Goal: Submit feedback/report problem

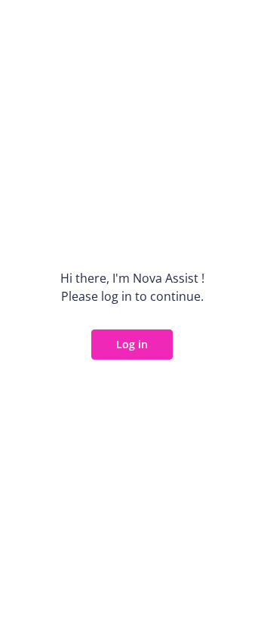
click at [145, 347] on button "Log in" at bounding box center [131, 344] width 81 height 30
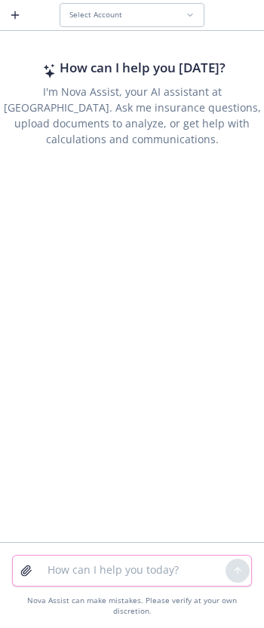
click at [90, 585] on textarea at bounding box center [131, 570] width 187 height 30
paste textarea "Sorry for following up so soon but do you have an update on the font and pictur…"
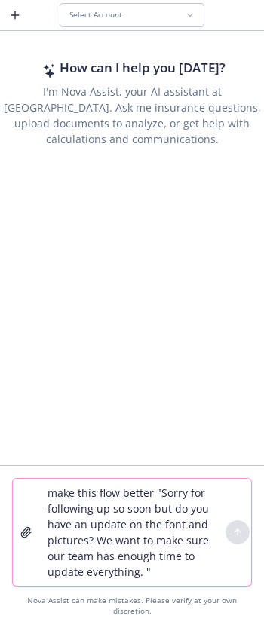
click at [192, 563] on textarea "make this flow better "Sorry for following up so soon but do you have an update…" at bounding box center [131, 531] width 187 height 107
type textarea "make this flow better "Sorry for following up so soon but do you have an update…"
click at [131, 18] on div "Select Account" at bounding box center [127, 15] width 116 height 10
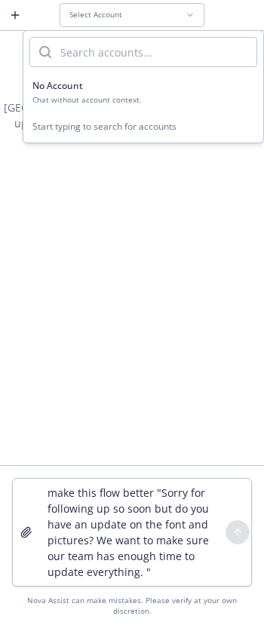
click at [121, 82] on div "No Account" at bounding box center [142, 85] width 221 height 13
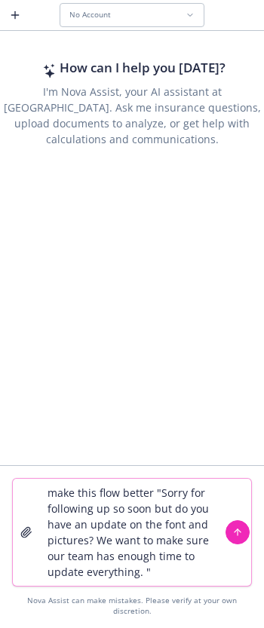
click at [240, 537] on icon "submit" at bounding box center [237, 532] width 11 height 11
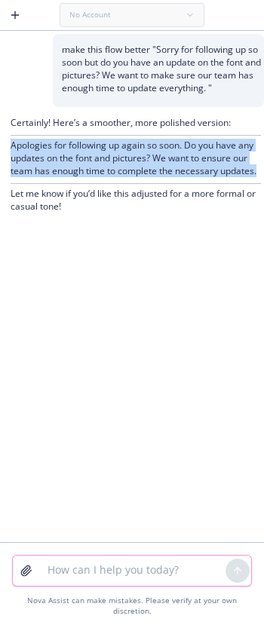
drag, startPoint x: 5, startPoint y: 140, endPoint x: 261, endPoint y: 176, distance: 258.7
click at [261, 176] on div "Certainly! Here’s a smoother, more polished version: Apologies for following up…" at bounding box center [132, 166] width 264 height 118
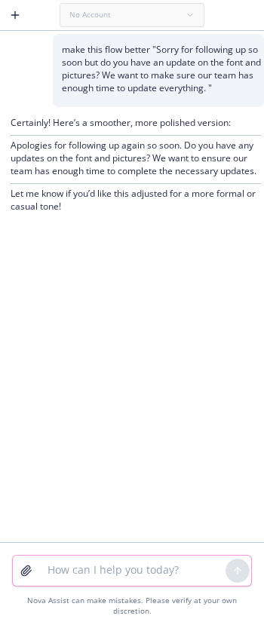
click at [131, 581] on textarea at bounding box center [131, 570] width 187 height 30
type textarea "more casual"
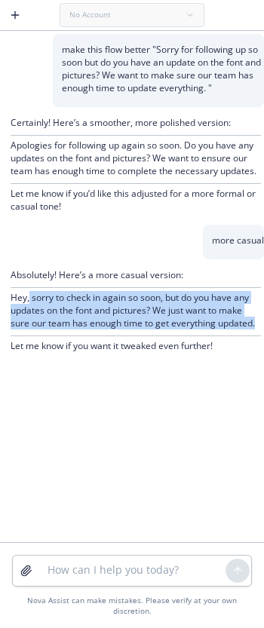
drag, startPoint x: 258, startPoint y: 322, endPoint x: 30, endPoint y: 301, distance: 228.5
click at [30, 301] on p "Hey, sorry to check in again so soon, but do you have any updates on the font a…" at bounding box center [136, 310] width 250 height 38
copy p "sorry to check in again so soon, but do you have any updates on the font and pi…"
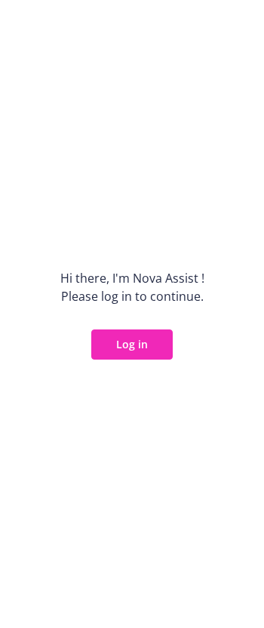
click at [136, 344] on button "Log in" at bounding box center [131, 344] width 81 height 30
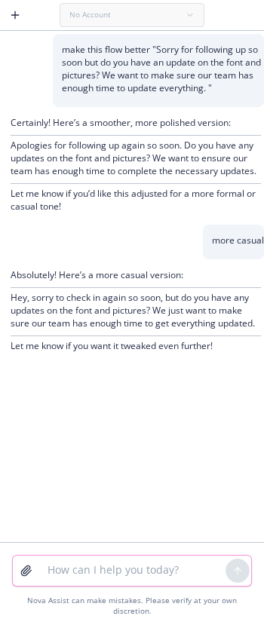
click at [90, 579] on textarea at bounding box center [131, 570] width 187 height 30
paste textarea "Cigna confirmed that this enrollment has been completed and provided the follow…"
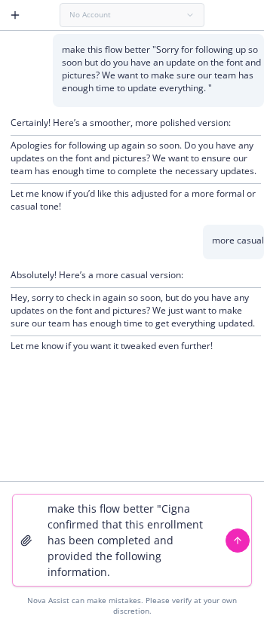
type textarea "make this flow better "Cigna confirmed that this enrollment has been completed …"
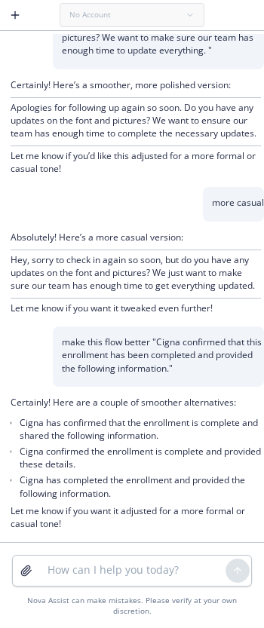
scroll to position [66, 0]
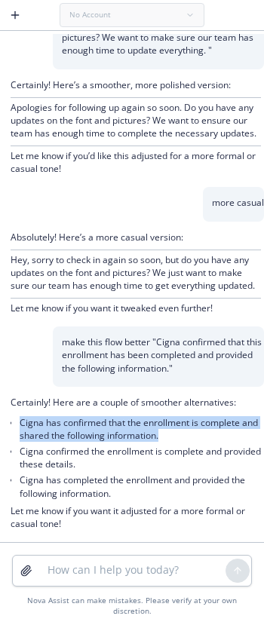
drag, startPoint x: 190, startPoint y: 446, endPoint x: 21, endPoint y: 430, distance: 169.5
click at [21, 430] on li "Cigna has confirmed that the enrollment is complete and shared the following in…" at bounding box center [140, 428] width 241 height 29
copy li "Cigna has confirmed that the enrollment is complete and shared the following in…"
